Goal: Task Accomplishment & Management: Use online tool/utility

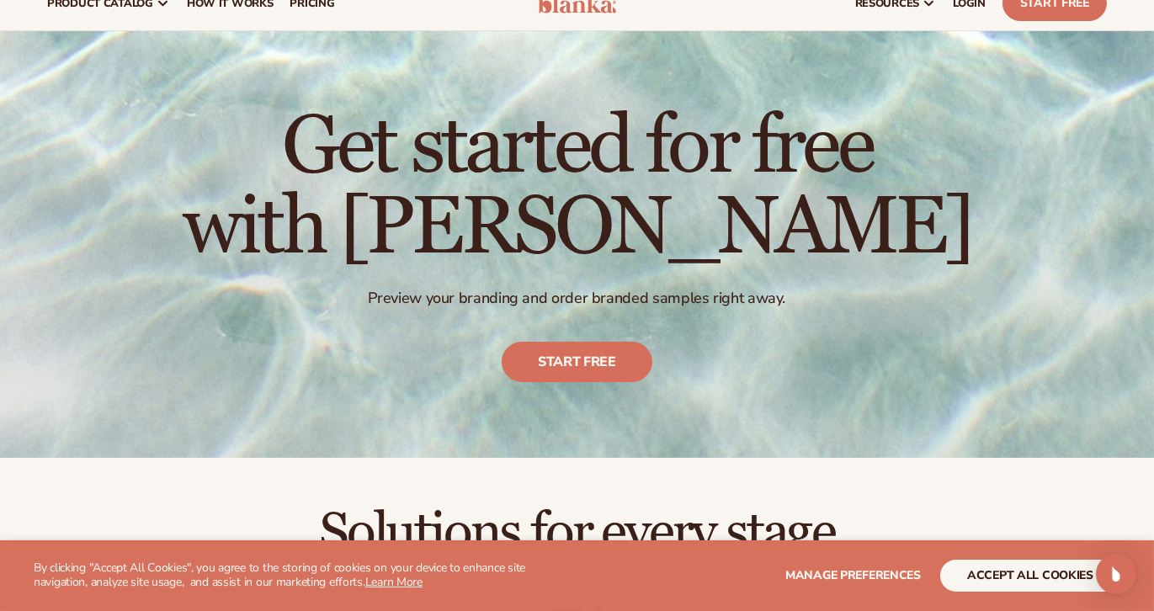
scroll to position [52, 0]
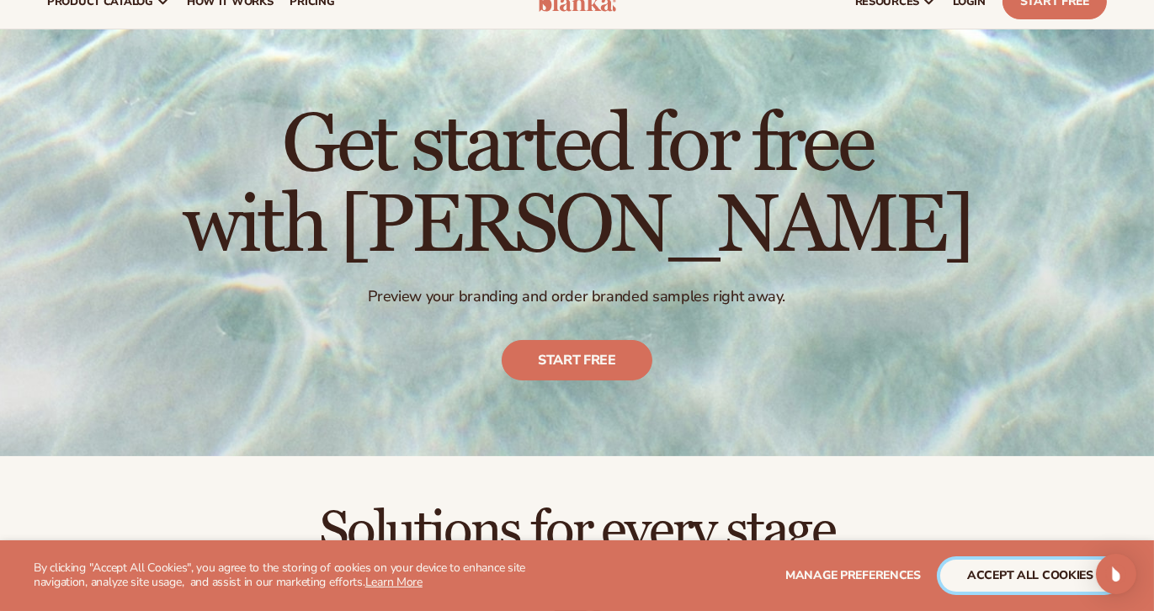
click at [990, 581] on button "accept all cookies" at bounding box center [1030, 576] width 180 height 32
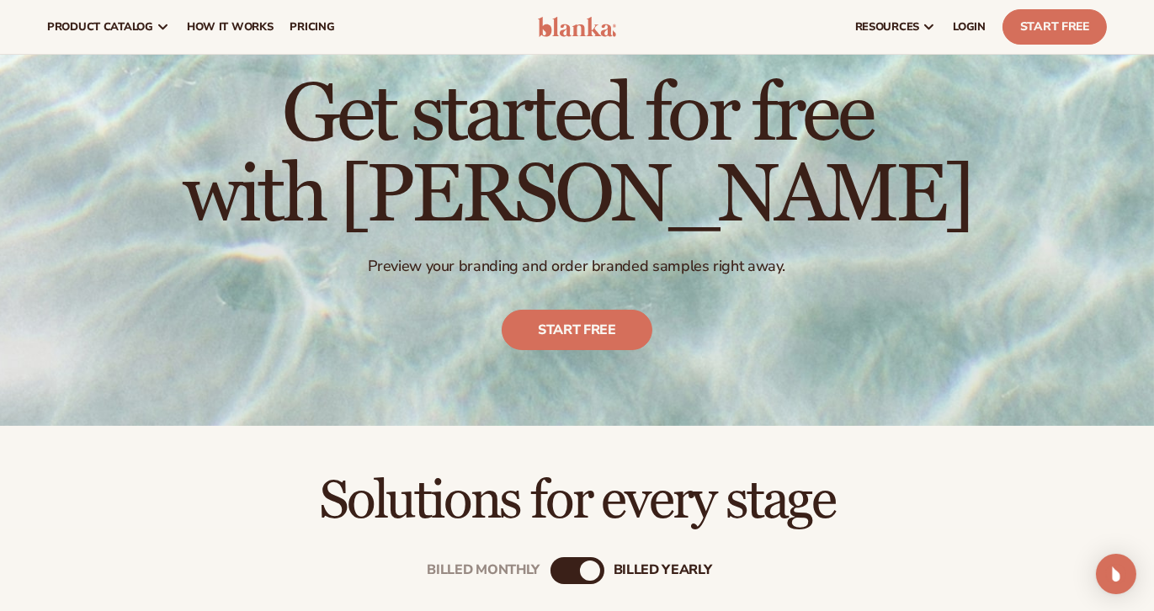
scroll to position [0, 0]
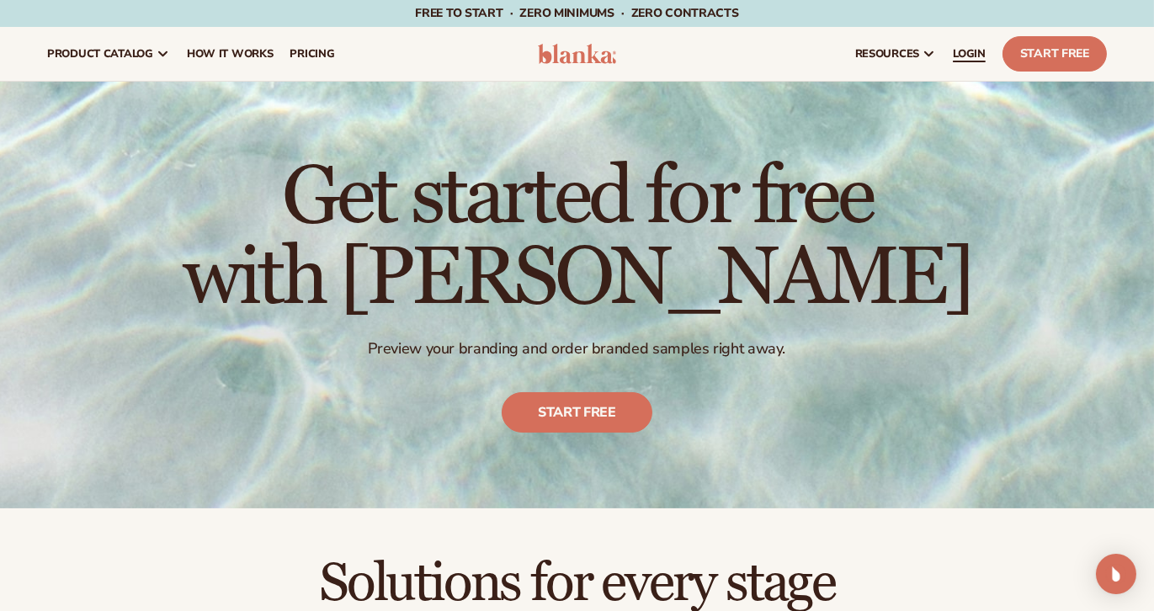
click at [968, 53] on span "LOGIN" at bounding box center [968, 53] width 33 height 13
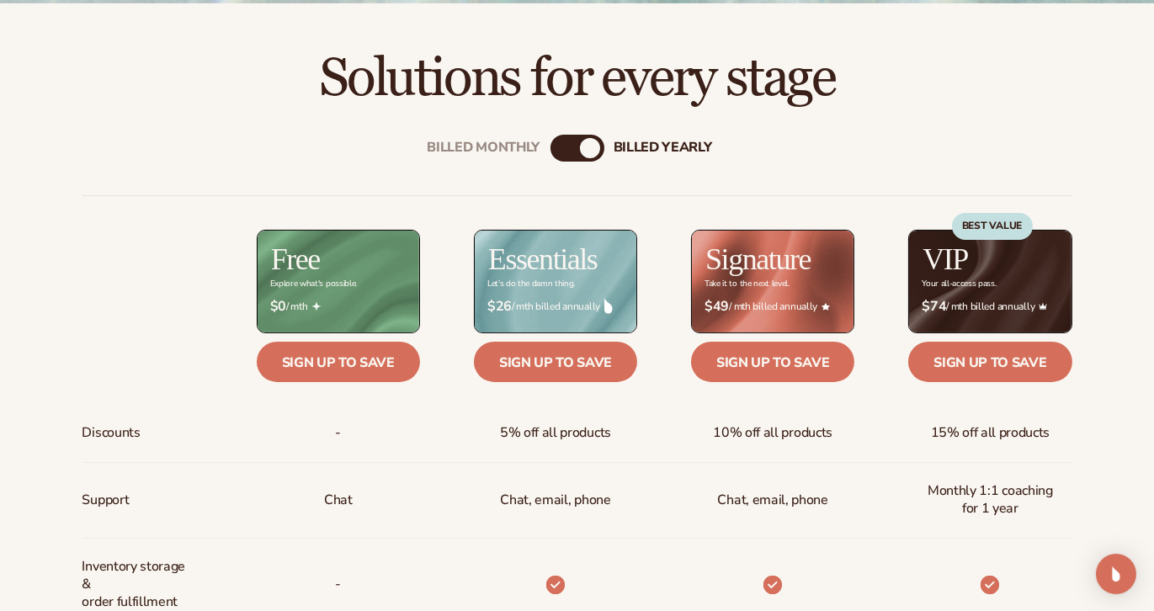
scroll to position [507, 0]
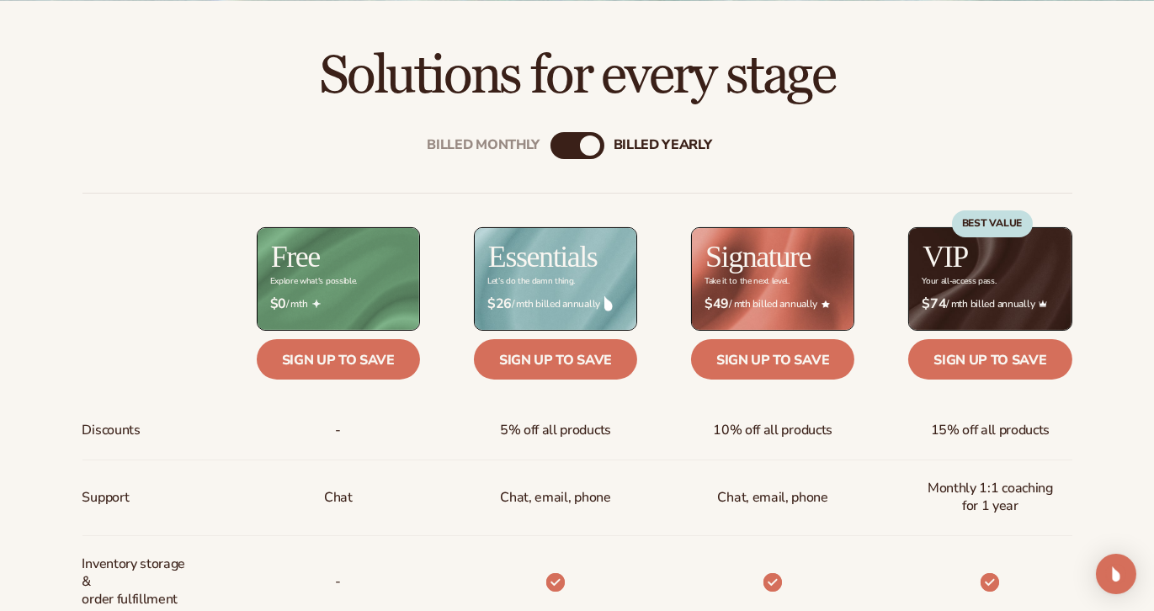
click at [590, 143] on div "billed Yearly" at bounding box center [590, 145] width 20 height 20
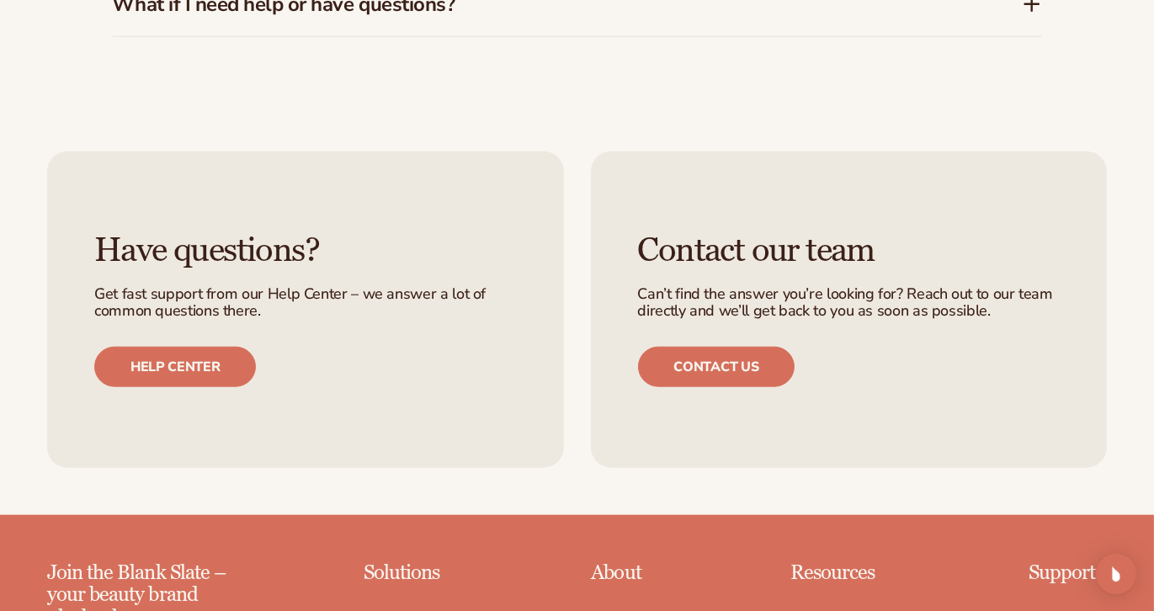
scroll to position [3007, 0]
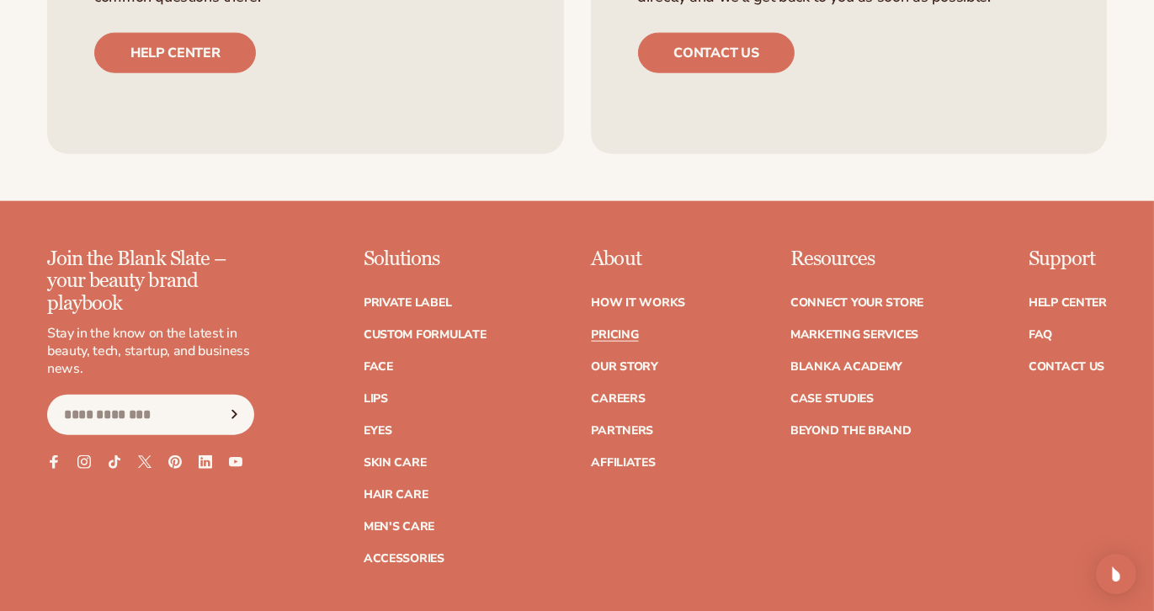
scroll to position [3317, 0]
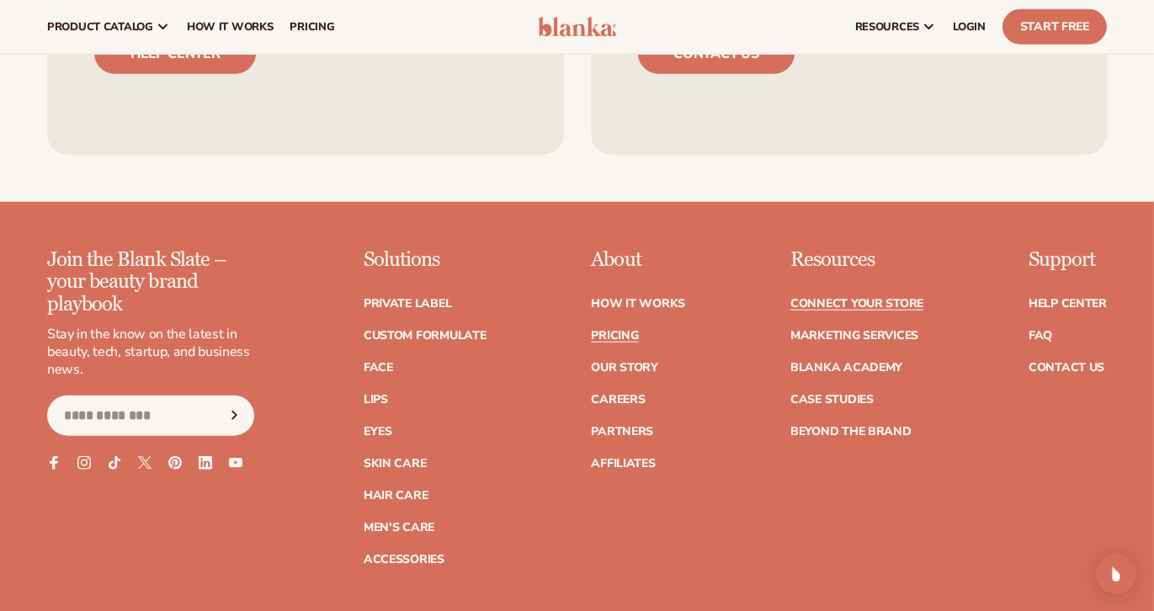
click at [828, 298] on link "Connect your store" at bounding box center [856, 304] width 133 height 12
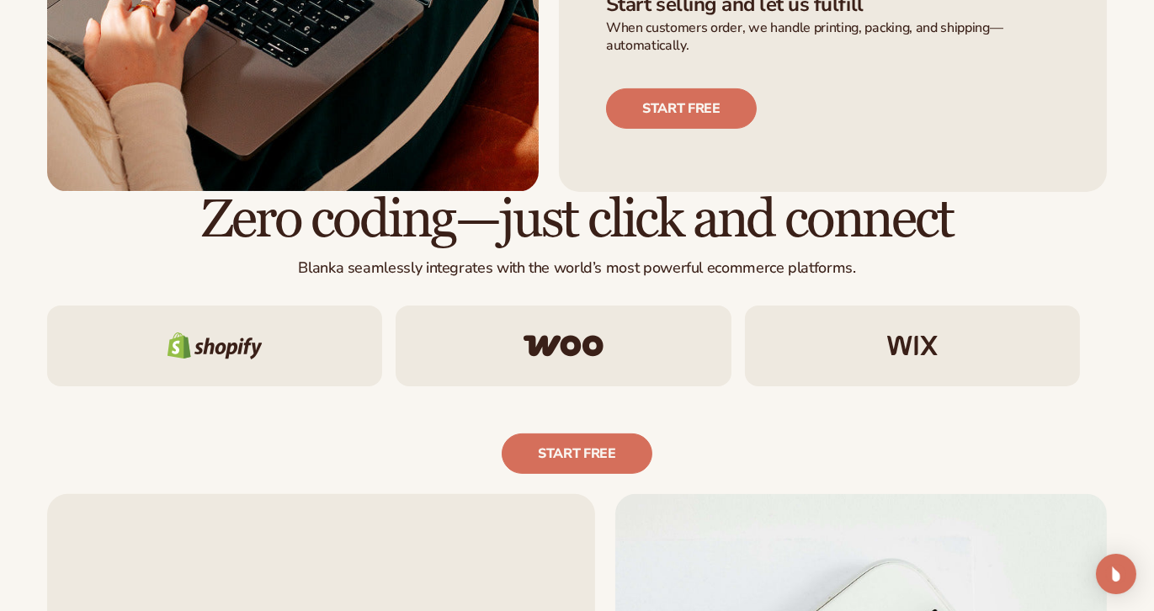
scroll to position [818, 0]
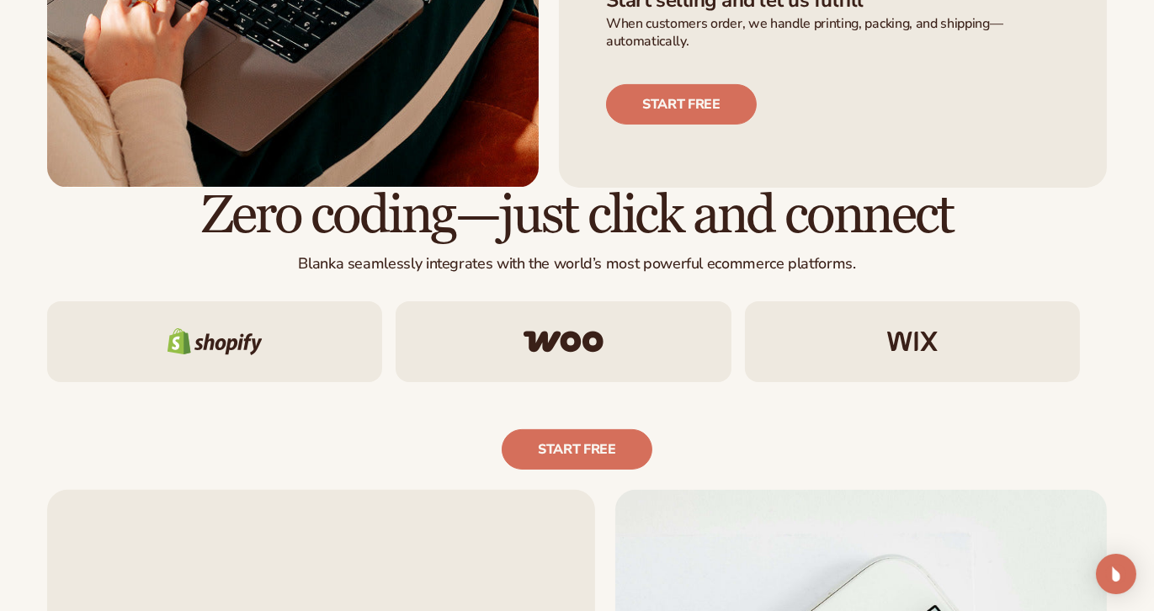
click at [901, 342] on img at bounding box center [912, 342] width 50 height 20
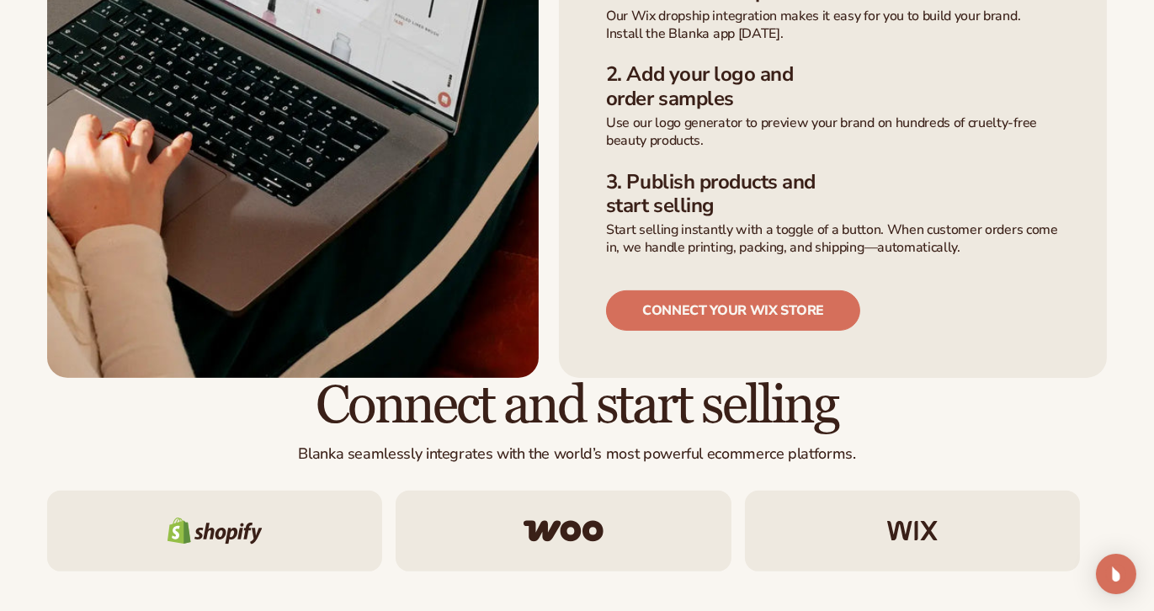
scroll to position [881, 0]
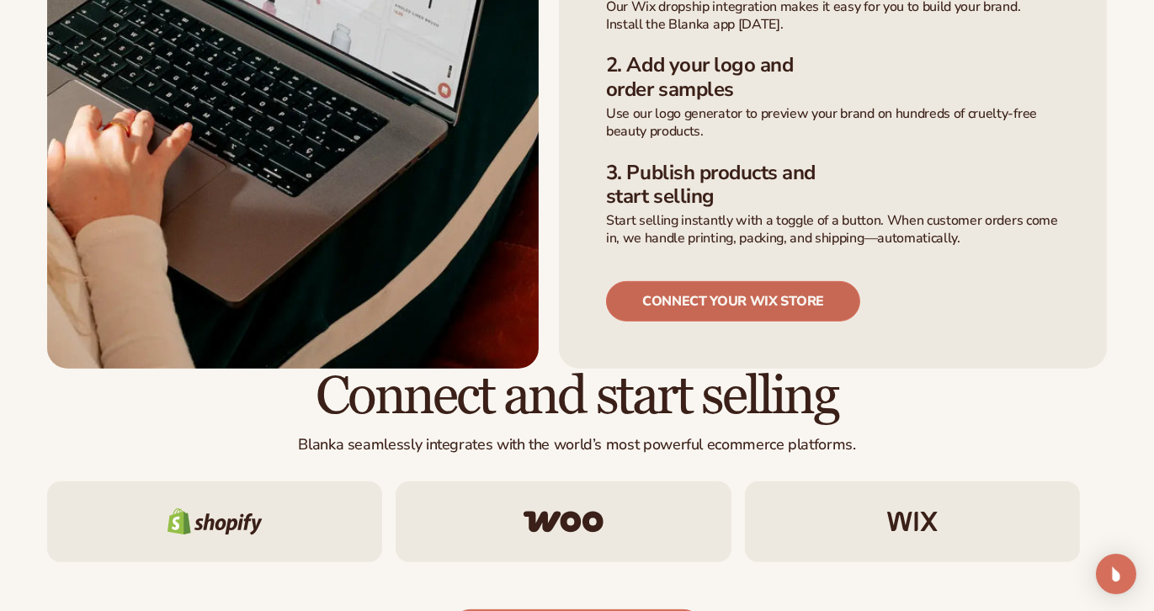
click at [798, 281] on link "connect your wix store" at bounding box center [733, 301] width 254 height 40
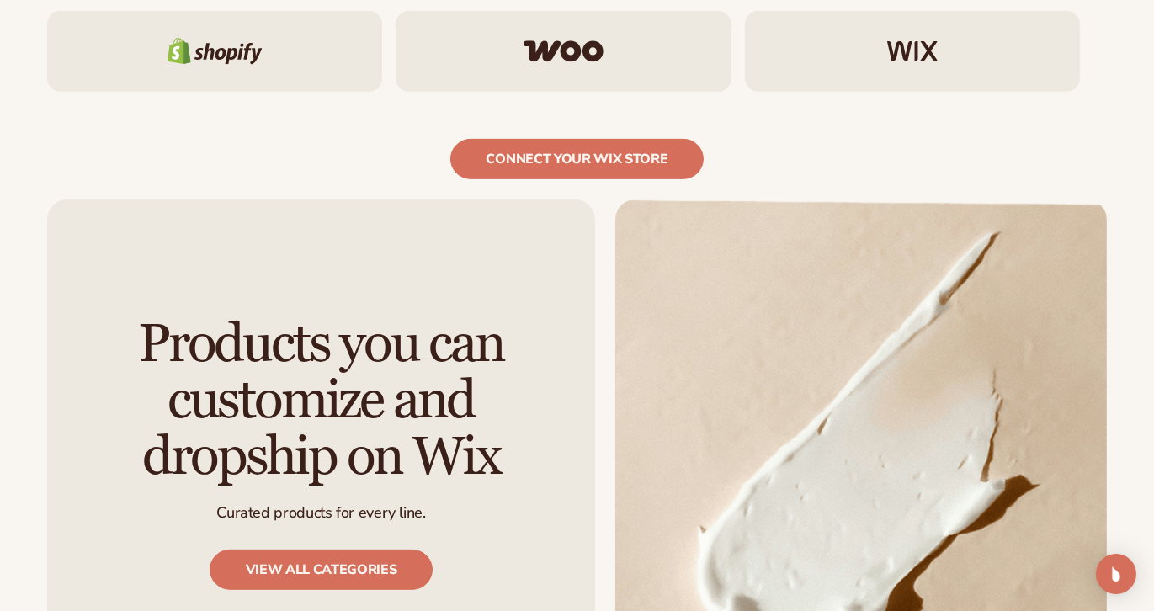
scroll to position [1415, 0]
